Goal: Task Accomplishment & Management: Manage account settings

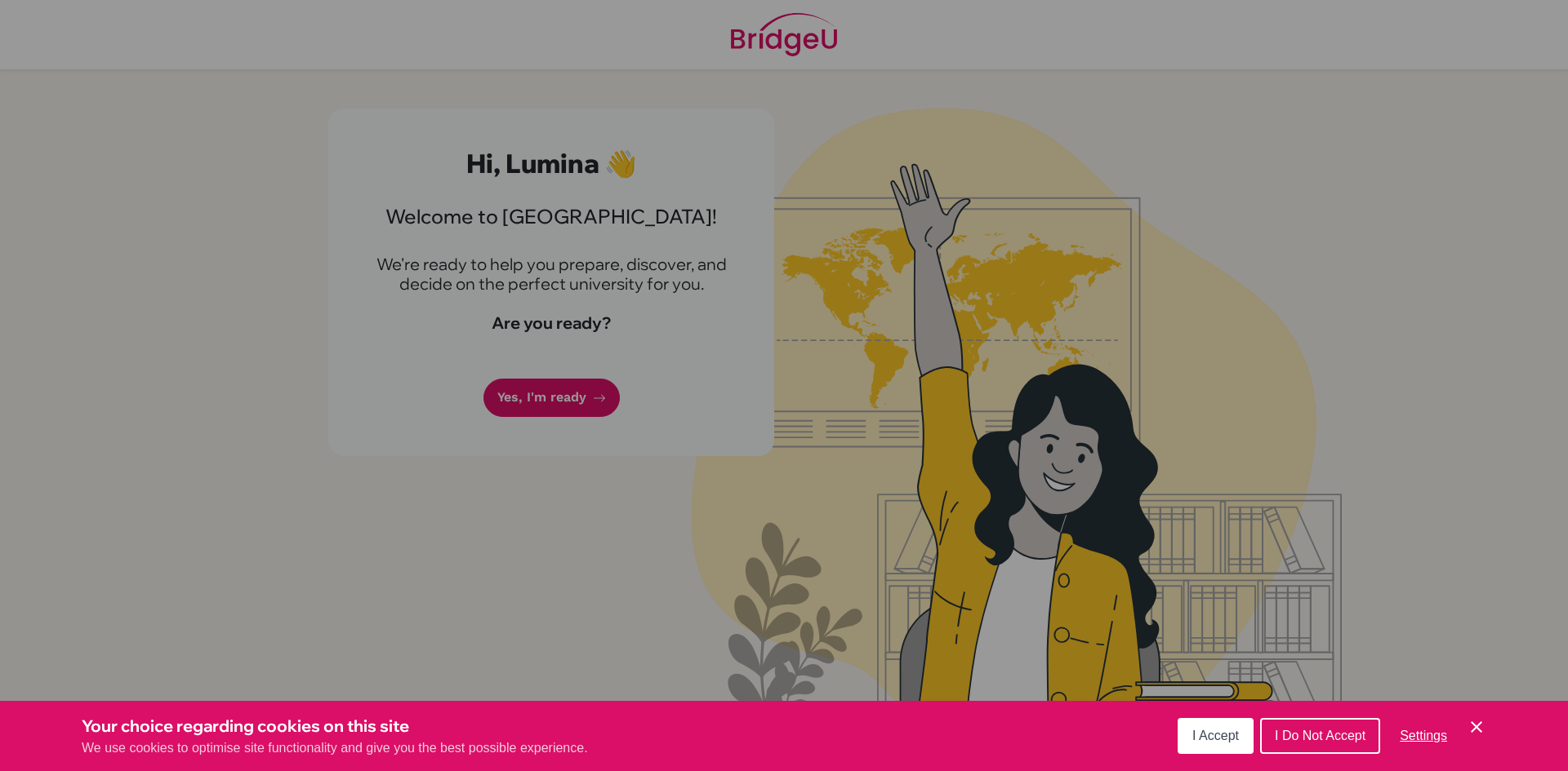
click at [559, 400] on div "Cookie Preferences" at bounding box center [784, 386] width 1568 height 771
click at [1203, 740] on span "I Accept" at bounding box center [1215, 735] width 47 height 14
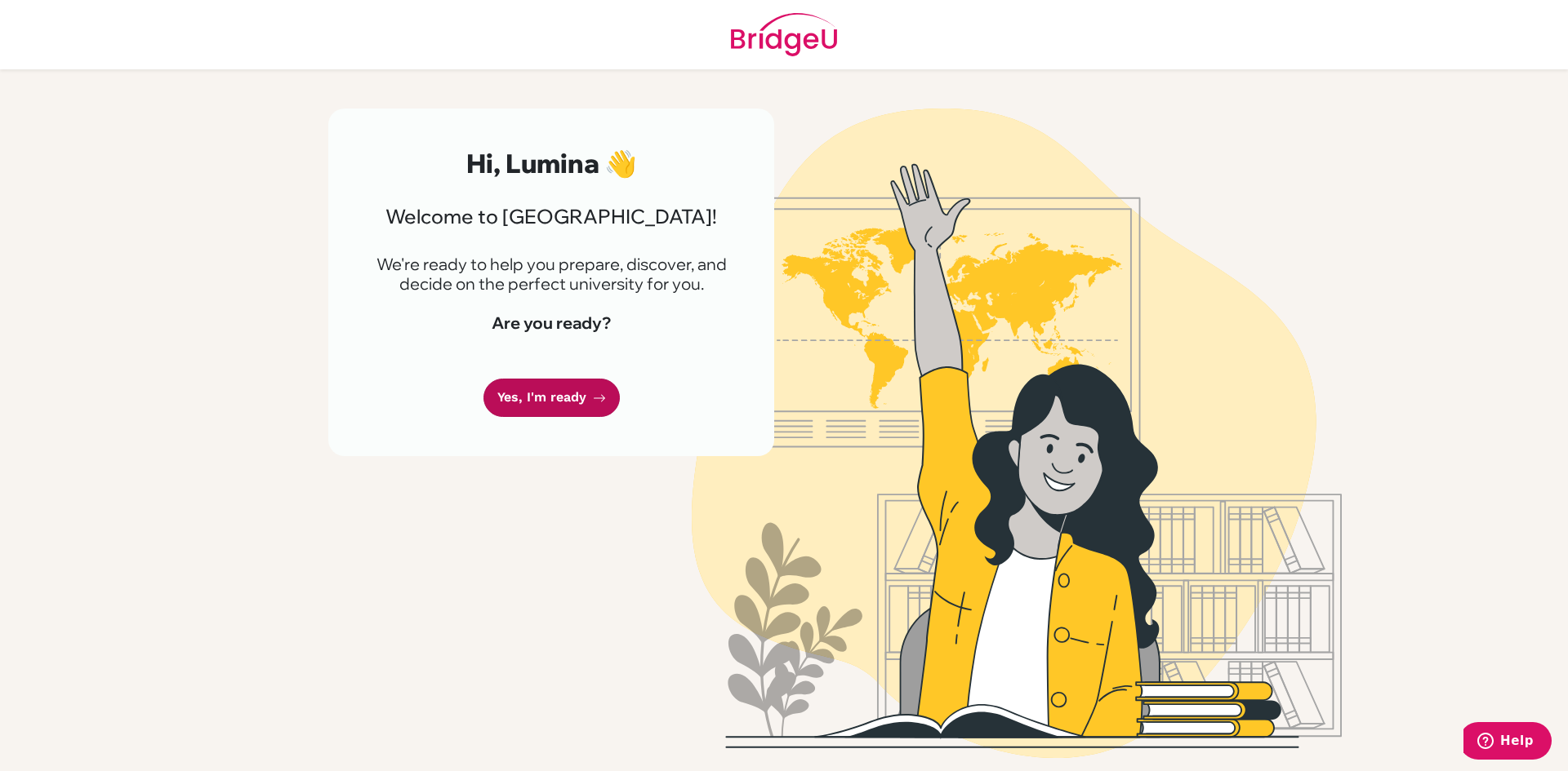
click at [571, 400] on link "Yes, I'm ready" at bounding box center [551, 398] width 136 height 38
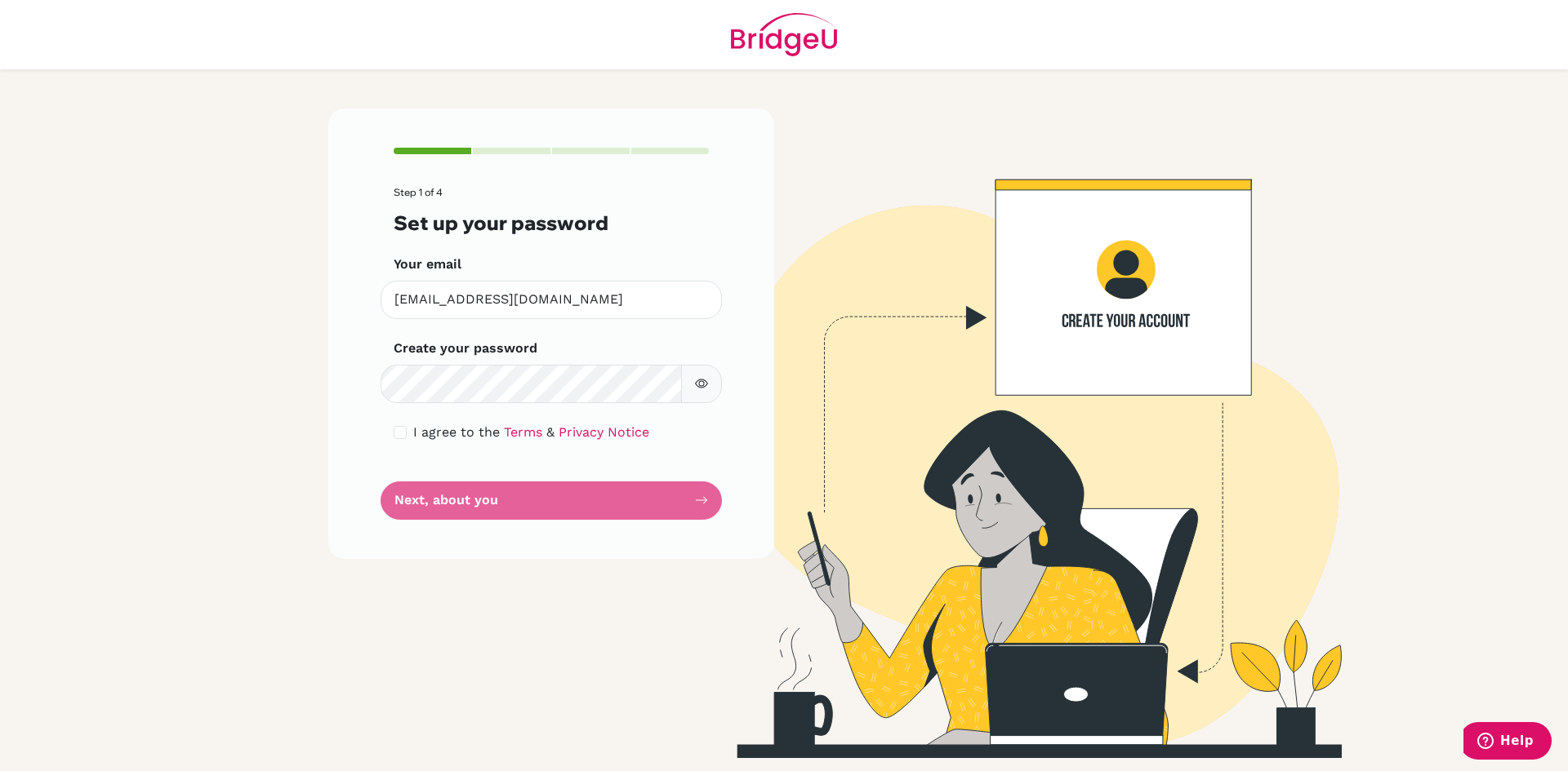
click at [710, 381] on button "button" at bounding box center [701, 384] width 41 height 38
click at [397, 431] on input "checkbox" at bounding box center [400, 432] width 13 height 13
checkbox input "true"
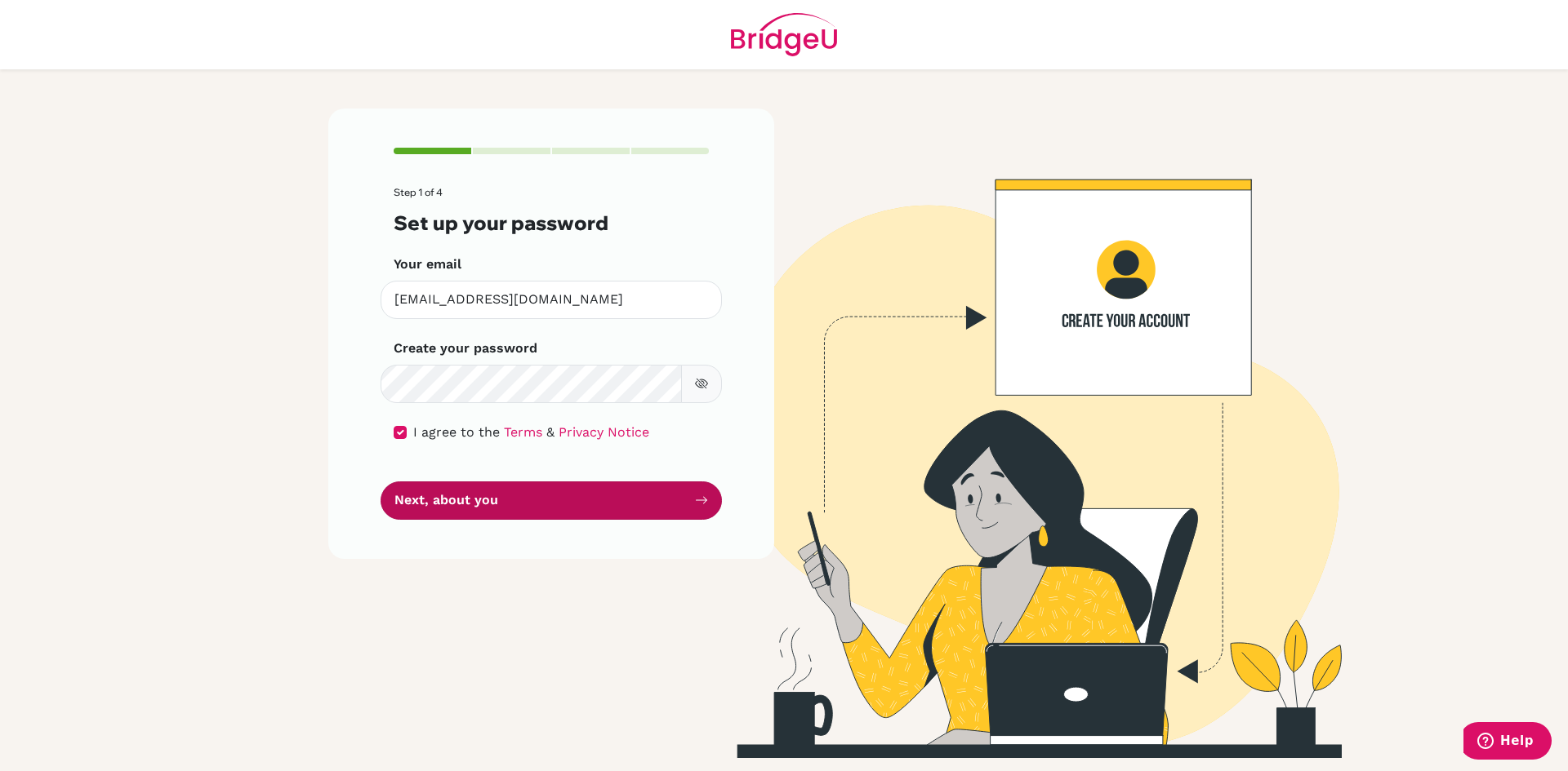
click at [520, 490] on button "Next, about you" at bounding box center [551, 501] width 341 height 38
